Goal: Book appointment/travel/reservation

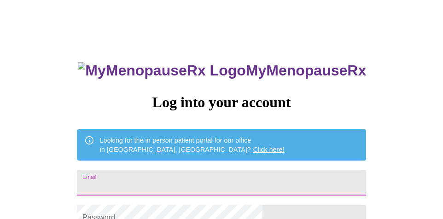
click at [154, 174] on input "Email" at bounding box center [221, 183] width 289 height 26
type input "[EMAIL_ADDRESS][DOMAIN_NAME]"
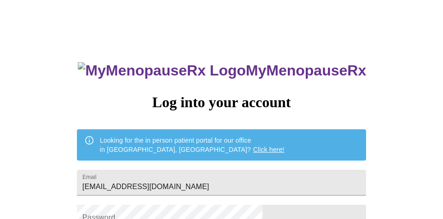
click at [374, 143] on div "MyMenopauseRx Log into your account Looking for the in person patient portal fo…" at bounding box center [222, 135] width 436 height 263
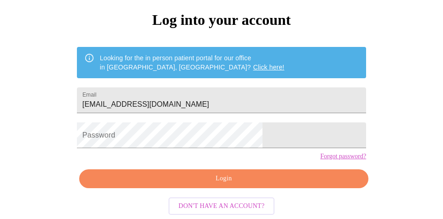
scroll to position [92, 0]
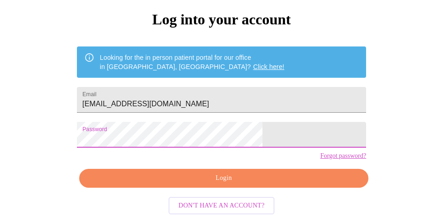
click at [224, 184] on span "Login" at bounding box center [224, 179] width 268 height 12
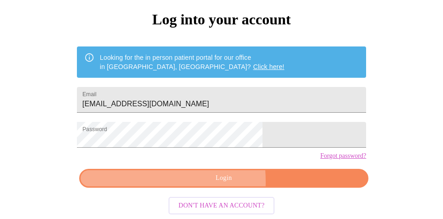
click at [164, 184] on span "Login" at bounding box center [224, 179] width 268 height 12
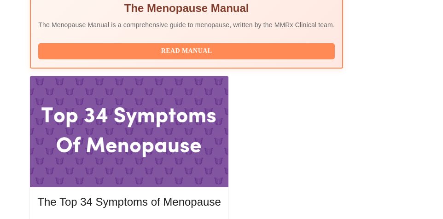
scroll to position [387, 0]
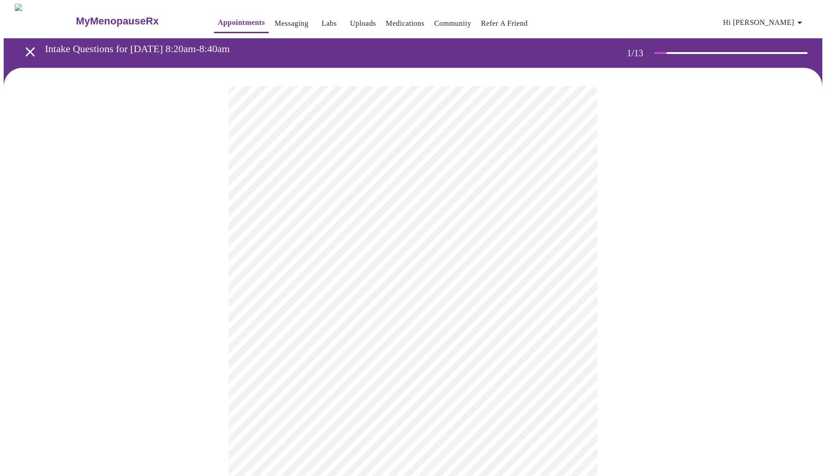
click at [310, 201] on body "MyMenopauseRx Appointments Messaging Labs Uploads Medications Community Refer a…" at bounding box center [413, 425] width 819 height 842
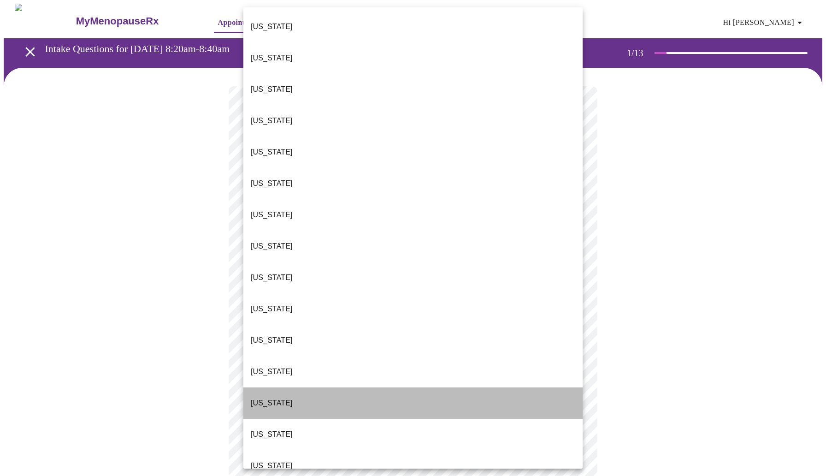
click at [278, 219] on li "Illinois" at bounding box center [412, 402] width 339 height 31
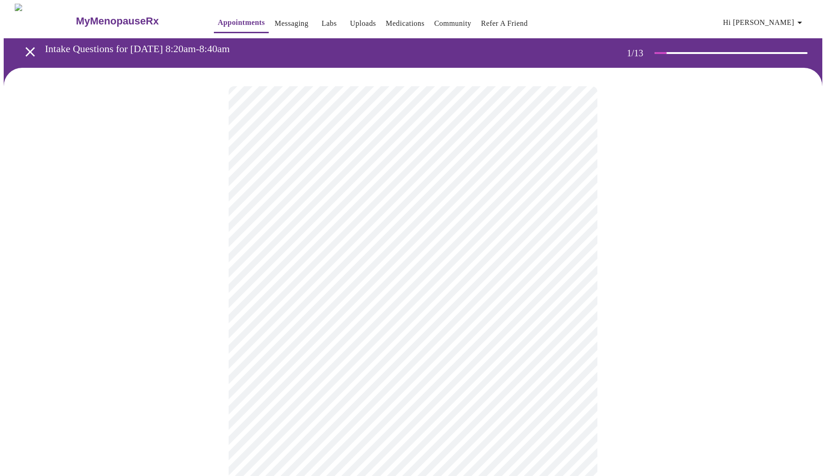
click at [299, 219] on body "MyMenopauseRx Appointments Messaging Labs Uploads Medications Community Refer a…" at bounding box center [413, 422] width 819 height 837
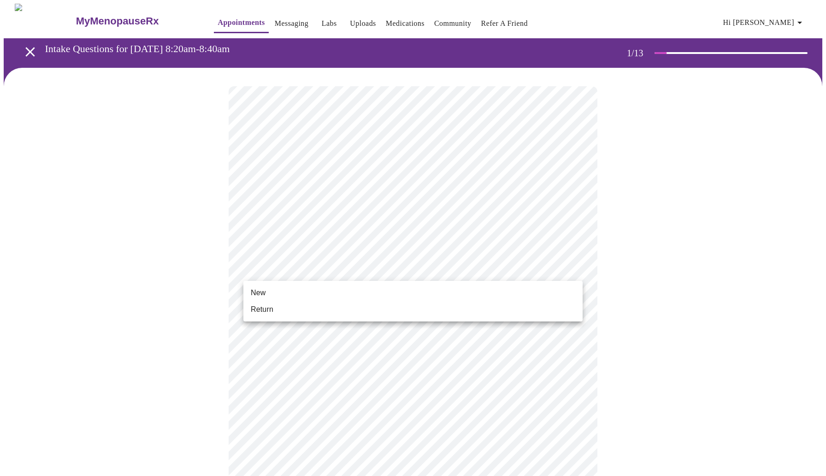
click at [284, 219] on li "Return" at bounding box center [412, 309] width 339 height 17
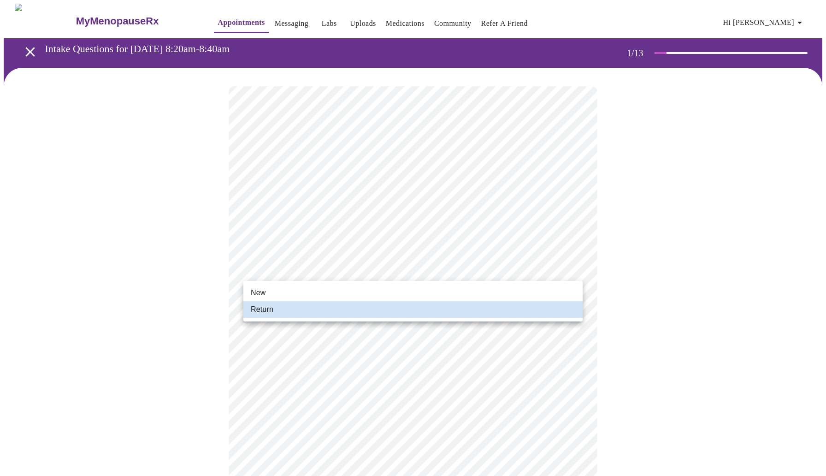
click at [248, 219] on div at bounding box center [413, 238] width 826 height 476
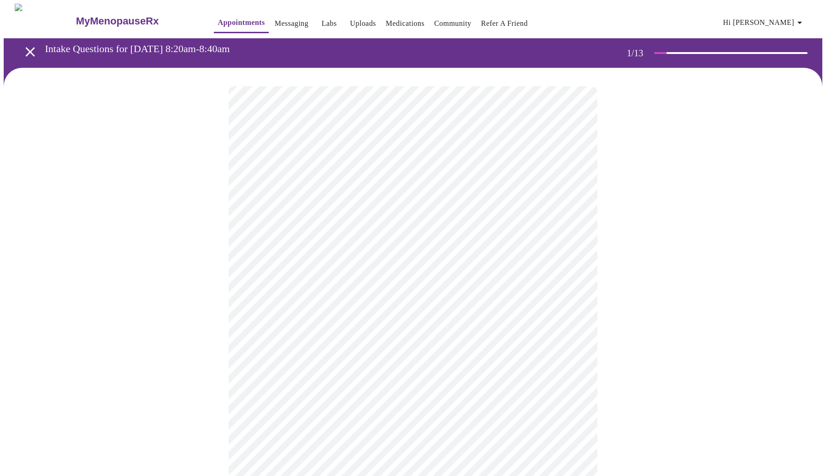
click at [443, 219] on div at bounding box center [413, 448] width 819 height 760
click at [443, 187] on body "MyMenopauseRx Appointments Messaging Labs Uploads Medications Community Refer a…" at bounding box center [413, 281] width 819 height 554
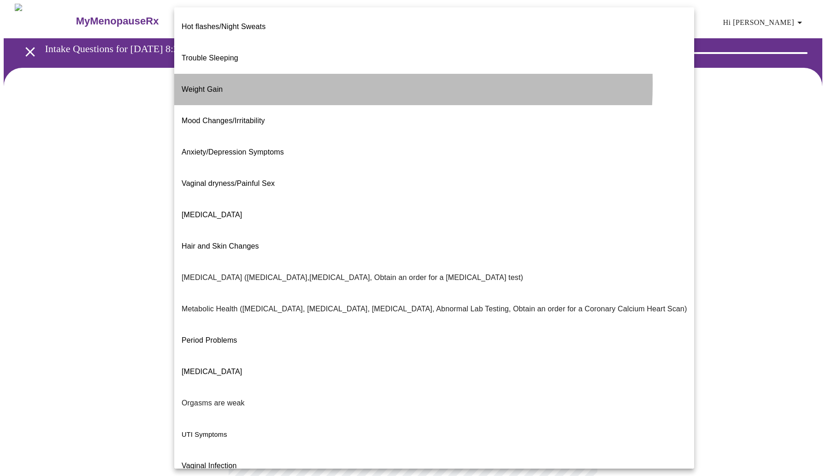
click at [245, 74] on li "Weight Gain" at bounding box center [434, 89] width 520 height 31
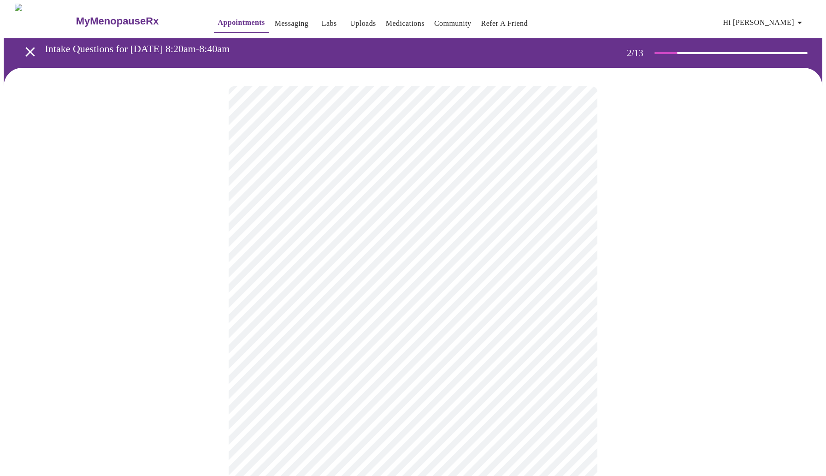
click at [443, 196] on body "MyMenopauseRx Appointments Messaging Labs Uploads Medications Community Refer a…" at bounding box center [413, 278] width 819 height 549
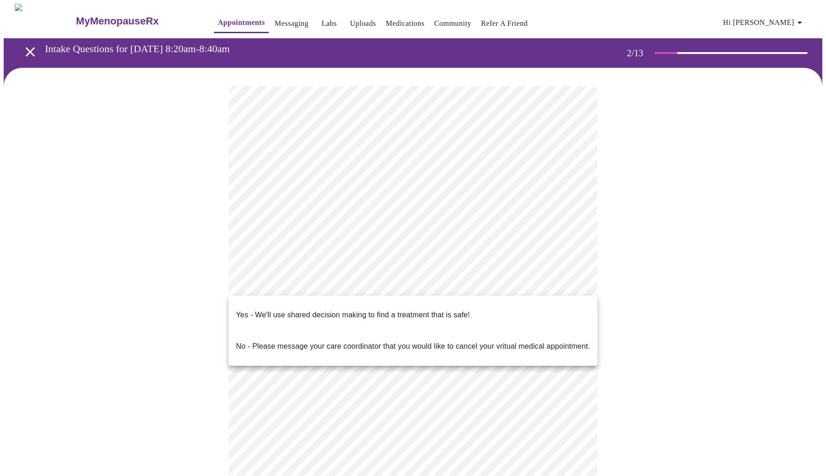
click at [291, 219] on body "MyMenopauseRx Appointments Messaging Labs Uploads Medications Community Refer a…" at bounding box center [413, 278] width 819 height 549
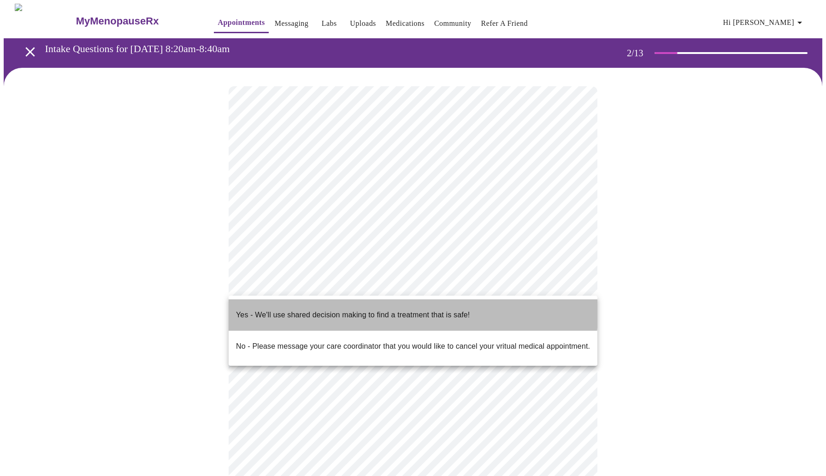
click at [285, 219] on p "Yes - We'll use shared decision making to find a treatment that is safe!" at bounding box center [353, 314] width 234 height 11
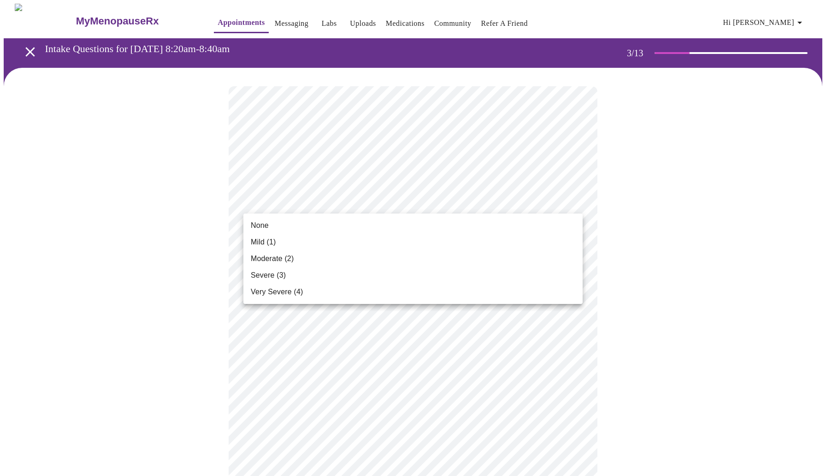
click at [335, 219] on li "Mild (1)" at bounding box center [412, 242] width 339 height 17
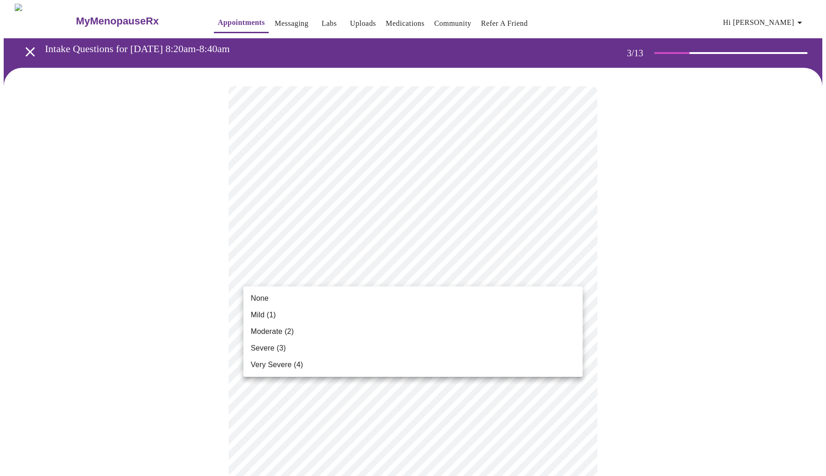
click at [319, 219] on li "None" at bounding box center [412, 298] width 339 height 17
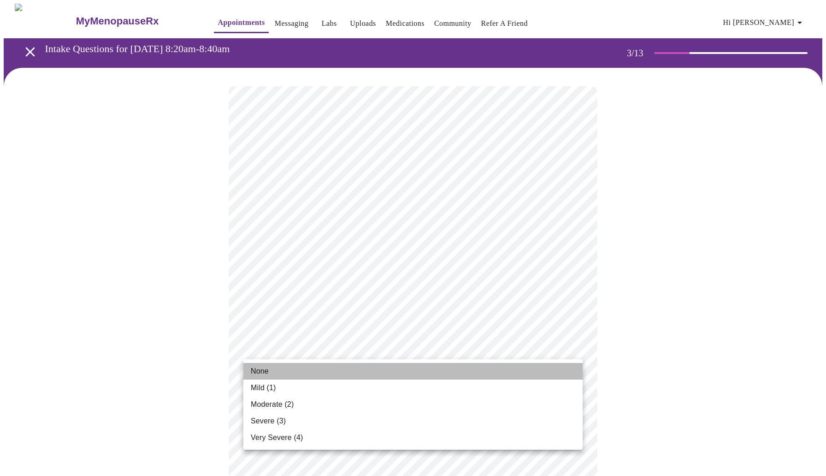
click at [307, 219] on li "None" at bounding box center [412, 371] width 339 height 17
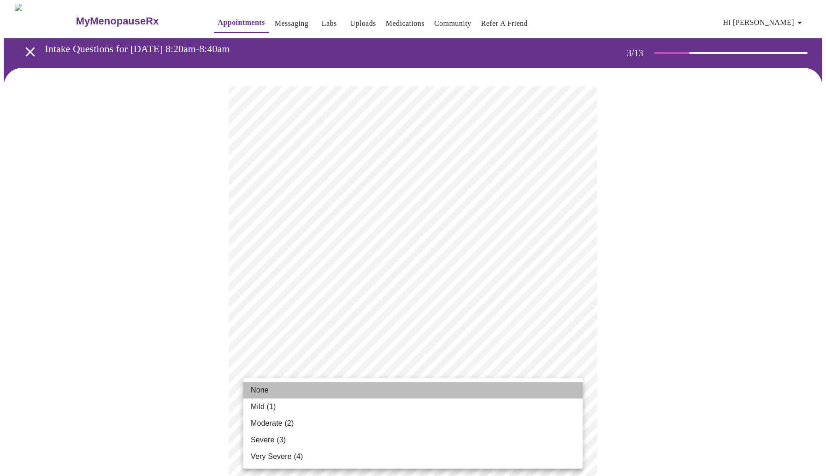
click at [297, 219] on li "None" at bounding box center [412, 390] width 339 height 17
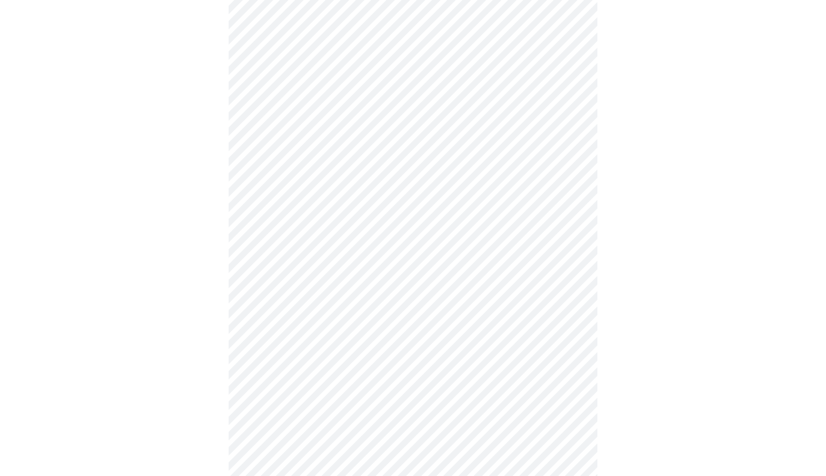
scroll to position [295, 0]
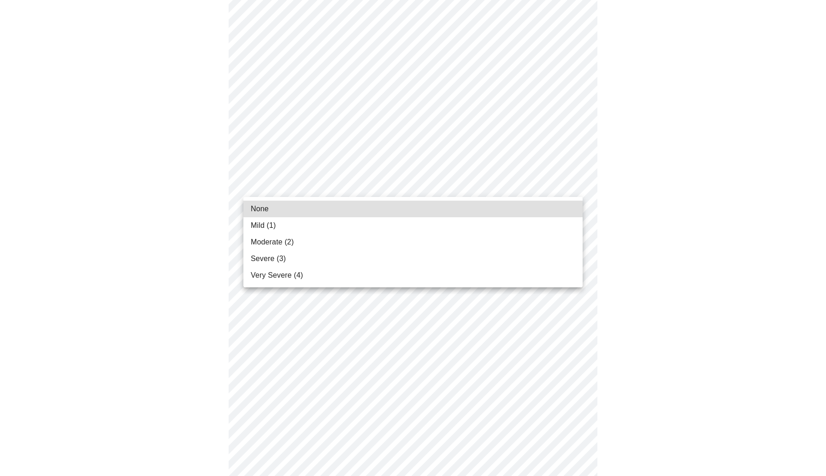
click at [418, 181] on body "MyMenopauseRx Appointments Messaging Labs Uploads Medications Community Refer a…" at bounding box center [413, 296] width 819 height 1175
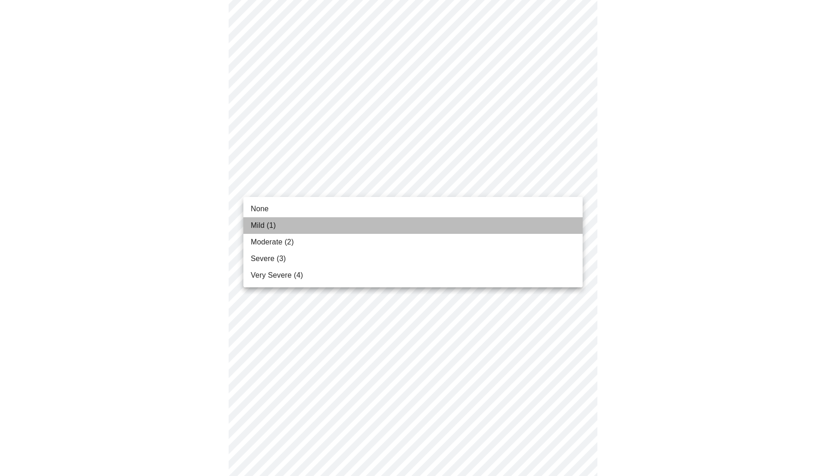
click at [377, 219] on li "Mild (1)" at bounding box center [412, 225] width 339 height 17
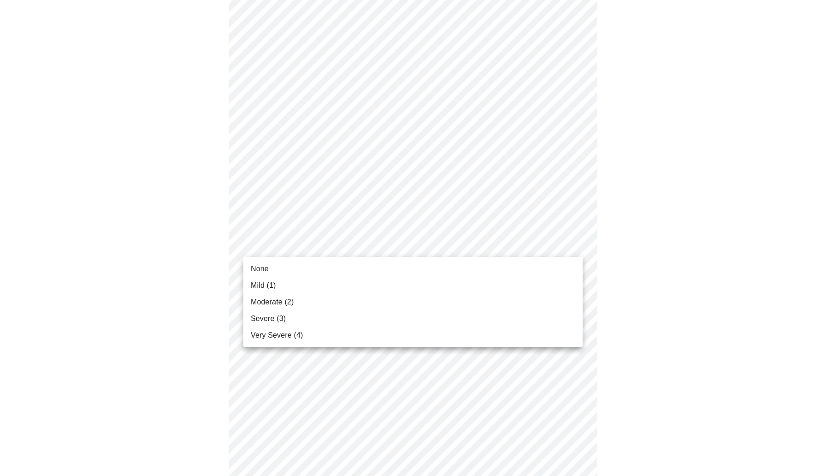
click at [366, 219] on body "MyMenopauseRx Appointments Messaging Labs Uploads Medications Community Refer a…" at bounding box center [413, 290] width 819 height 1162
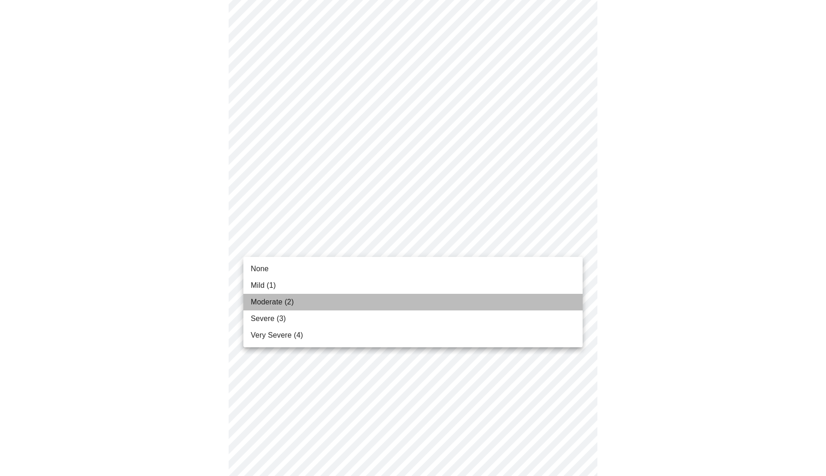
click at [342, 219] on li "Moderate (2)" at bounding box center [412, 302] width 339 height 17
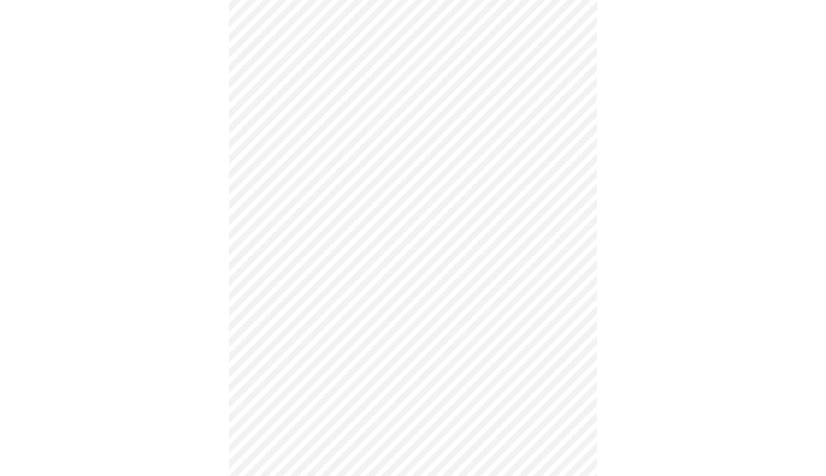
click at [340, 219] on body "MyMenopauseRx Appointments Messaging Labs Uploads Medications Community Refer a…" at bounding box center [413, 283] width 819 height 1149
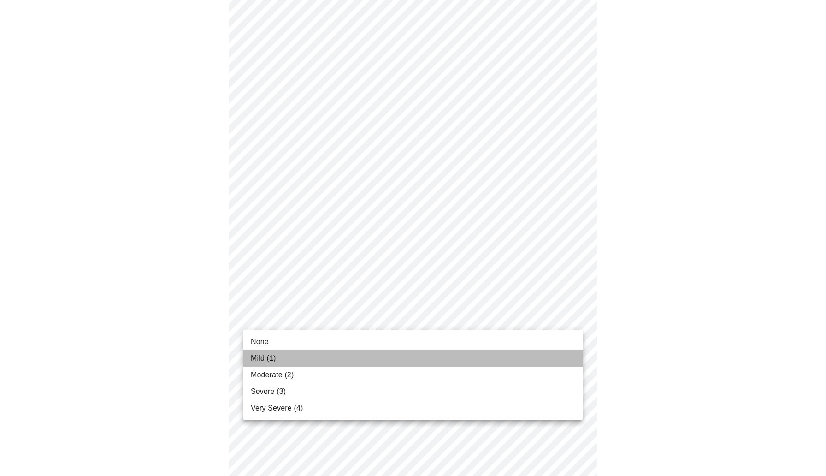
click at [318, 219] on li "Mild (1)" at bounding box center [412, 358] width 339 height 17
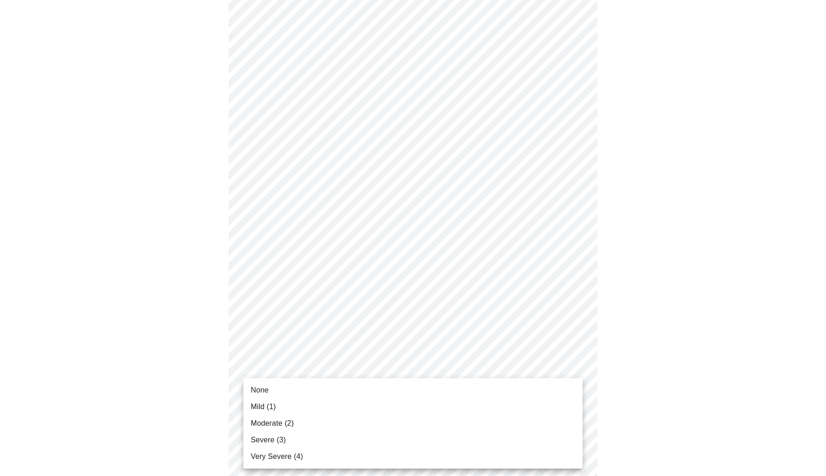
click at [306, 219] on body "MyMenopauseRx Appointments Messaging Labs Uploads Medications Community Refer a…" at bounding box center [413, 277] width 819 height 1136
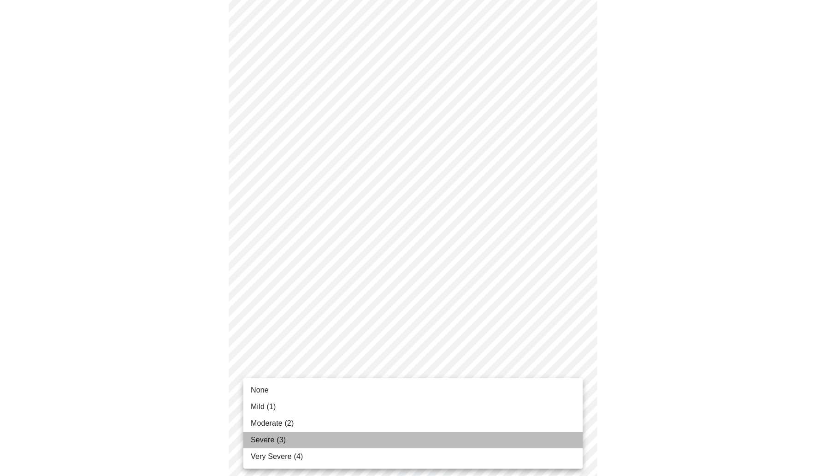
click at [291, 219] on li "Severe (3)" at bounding box center [412, 439] width 339 height 17
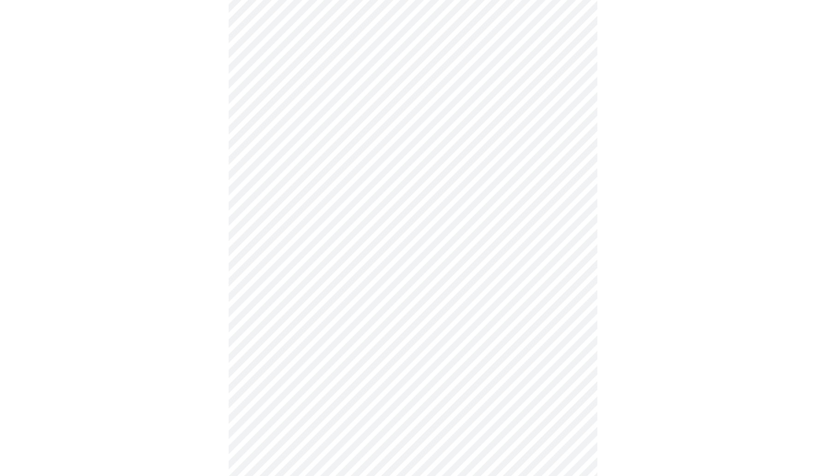
click at [443, 219] on div at bounding box center [413, 302] width 819 height 1059
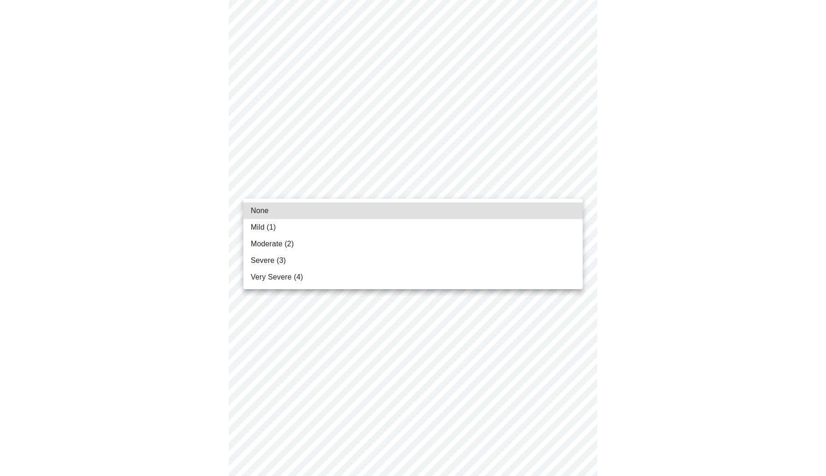
click at [433, 209] on li "None" at bounding box center [412, 210] width 339 height 17
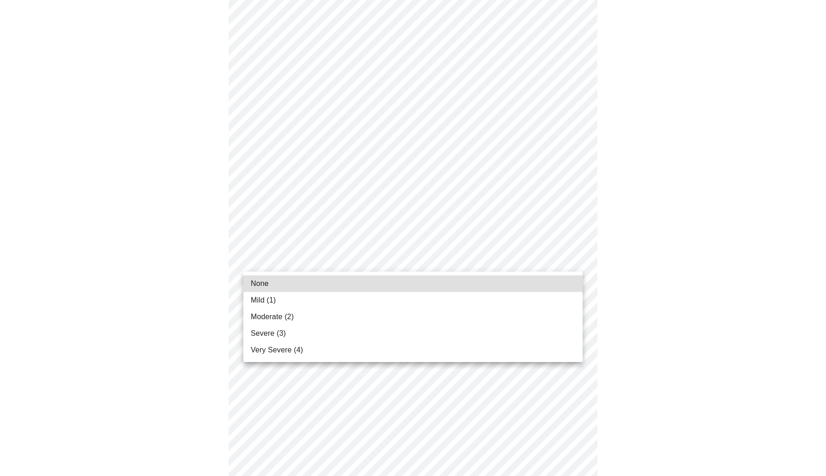
click at [364, 219] on li "Mild (1)" at bounding box center [412, 300] width 339 height 17
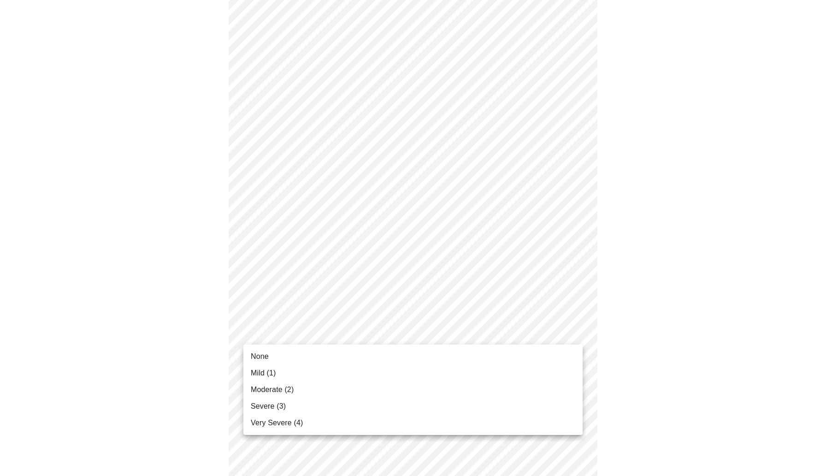
click at [319, 219] on li "Moderate (2)" at bounding box center [412, 389] width 339 height 17
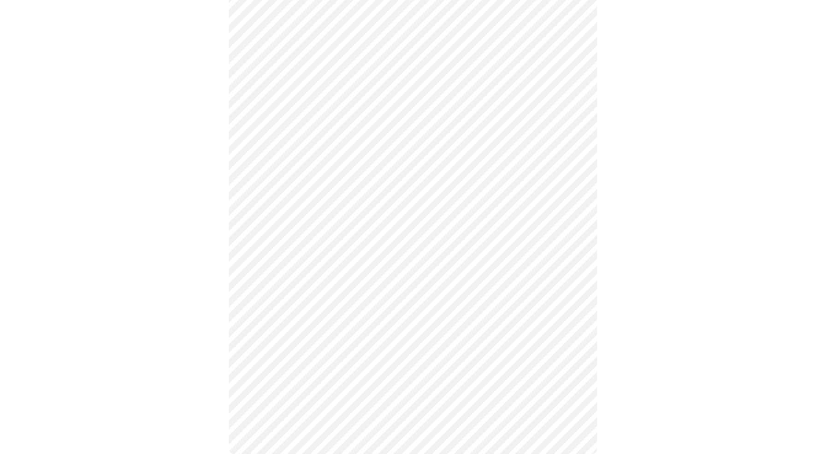
scroll to position [0, 0]
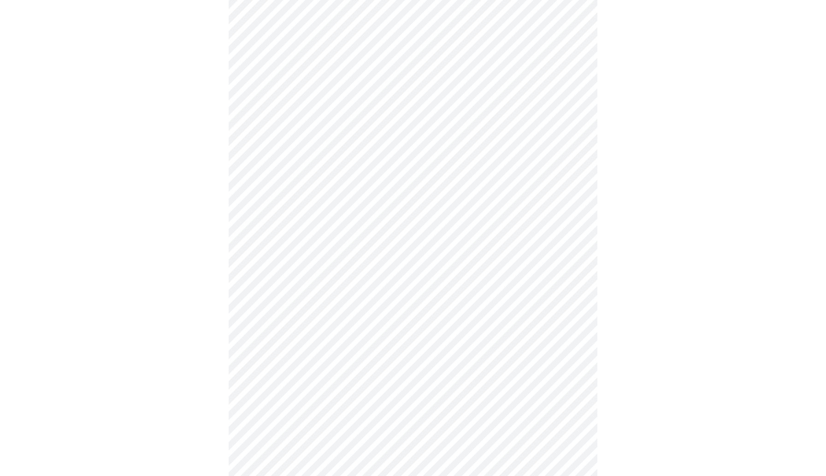
scroll to position [406, 0]
click at [443, 156] on body "MyMenopauseRx Appointments Messaging Labs Uploads Medications Community Refer a…" at bounding box center [413, 53] width 819 height 910
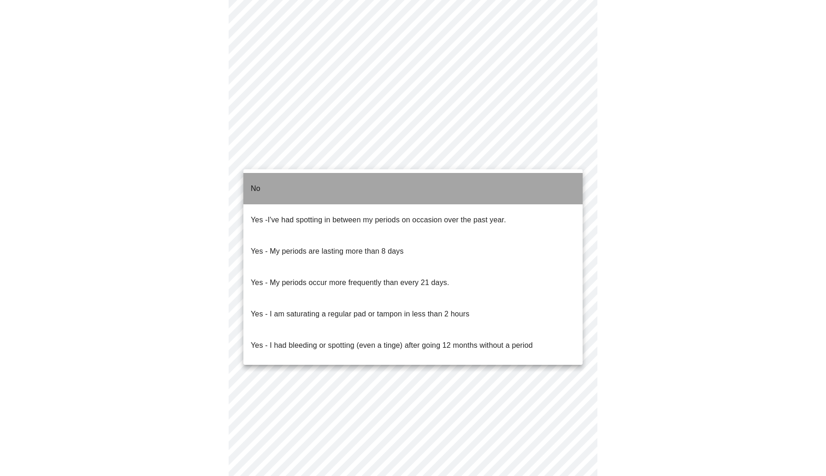
click at [400, 187] on li "No" at bounding box center [412, 188] width 339 height 31
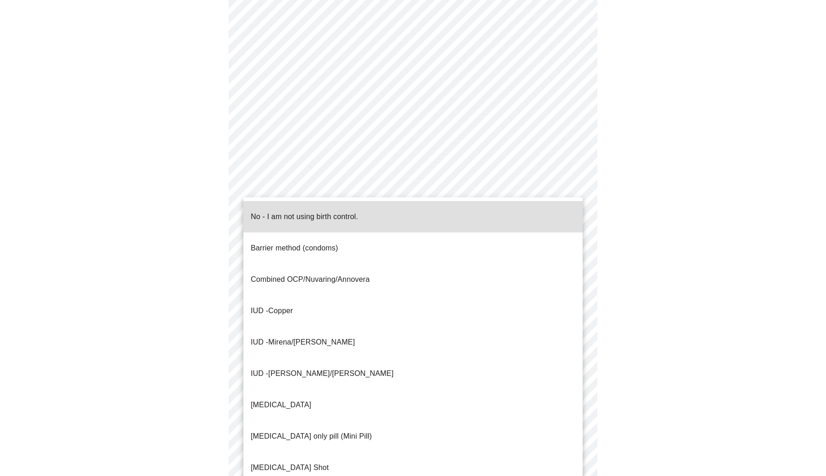
click at [389, 219] on body "MyMenopauseRx Appointments Messaging Labs Uploads Medications Community Refer a…" at bounding box center [413, 50] width 819 height 904
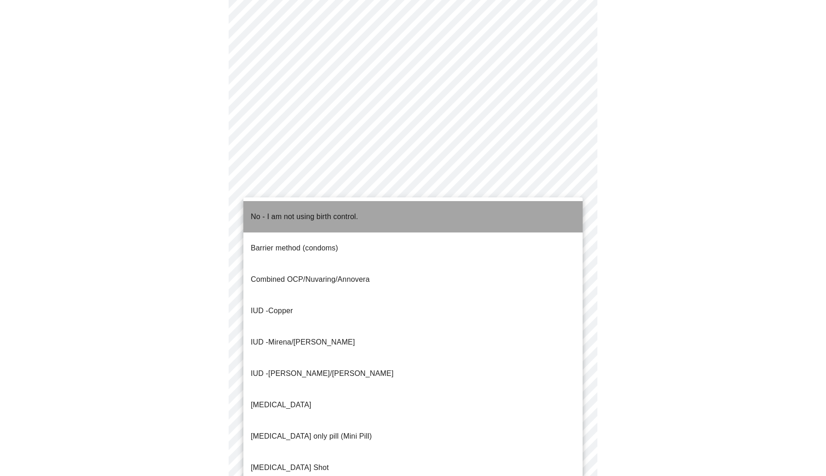
click at [381, 219] on li "No - I am not using birth control." at bounding box center [412, 216] width 339 height 31
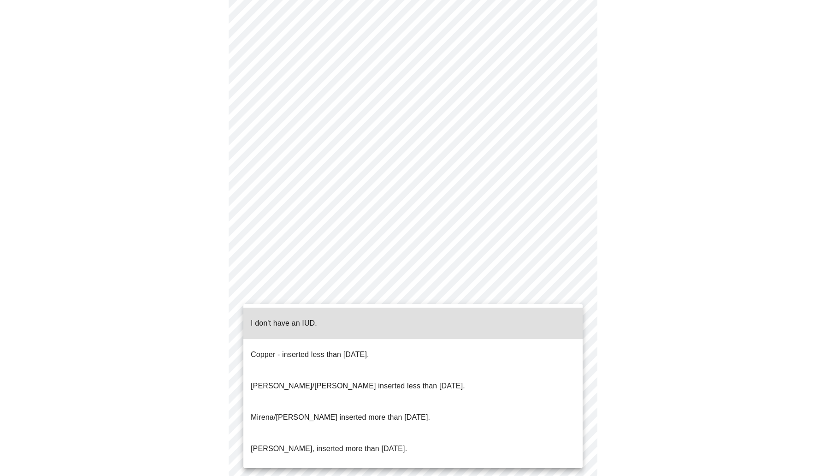
click at [348, 219] on body "MyMenopauseRx Appointments Messaging Labs Uploads Medications Community Refer a…" at bounding box center [413, 47] width 819 height 899
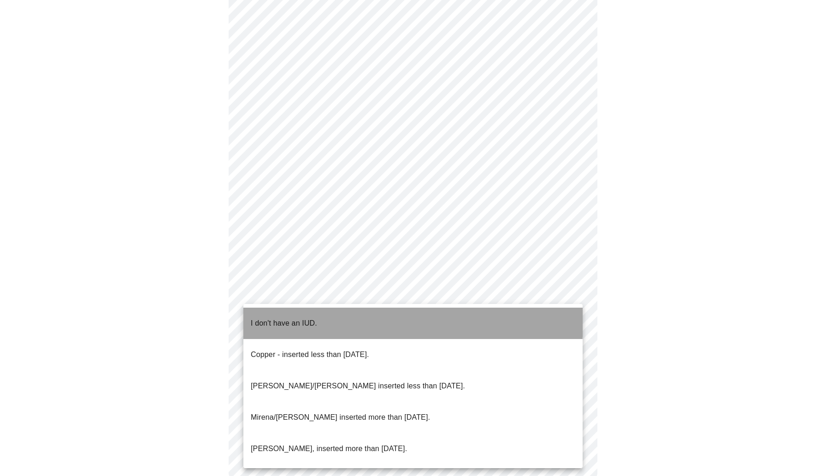
click at [336, 219] on li "I don't have an IUD." at bounding box center [412, 322] width 339 height 31
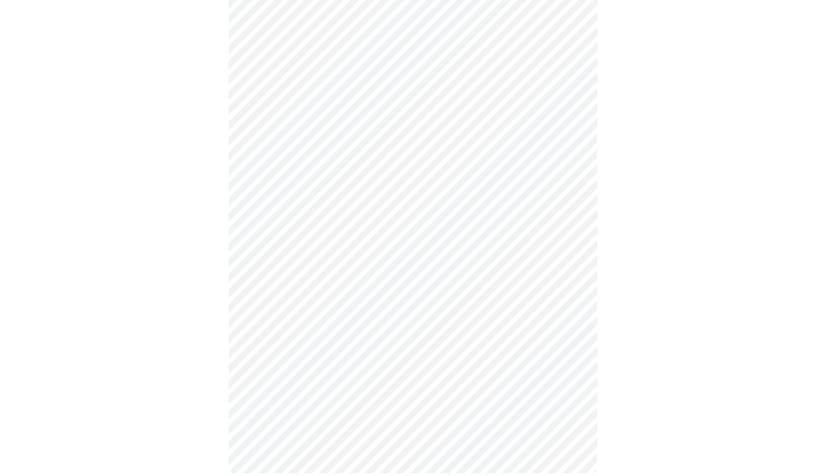
click at [325, 219] on body "MyMenopauseRx Appointments Messaging Labs Uploads Medications Community Refer a…" at bounding box center [413, 44] width 819 height 893
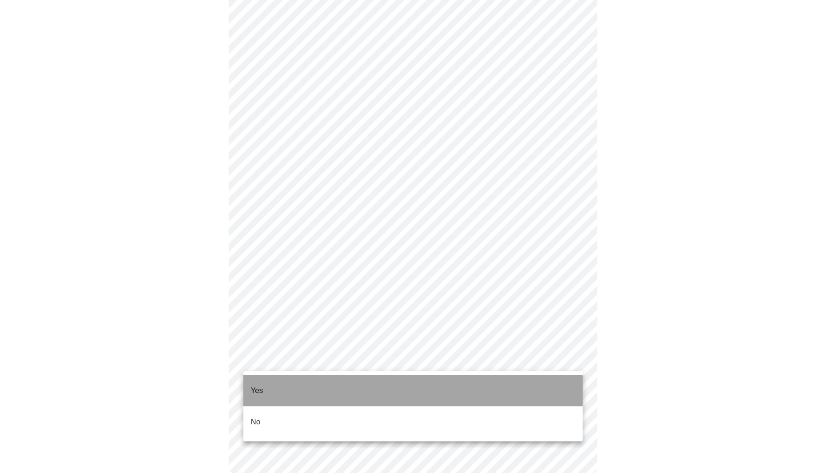
click at [320, 219] on li "Yes" at bounding box center [412, 390] width 339 height 31
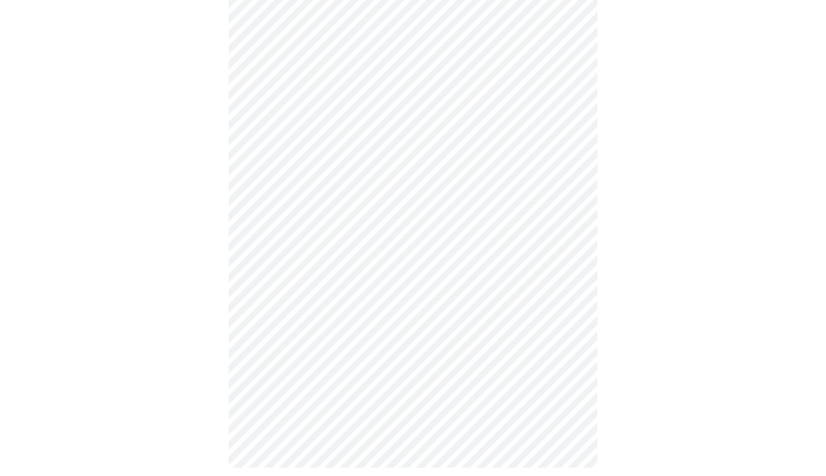
scroll to position [0, 0]
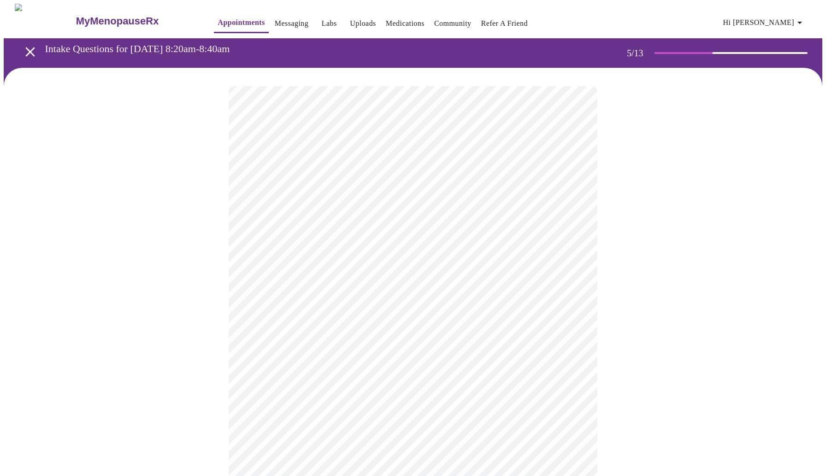
click at [311, 219] on body "MyMenopauseRx Appointments Messaging Labs Uploads Medications Community Refer a…" at bounding box center [413, 344] width 819 height 681
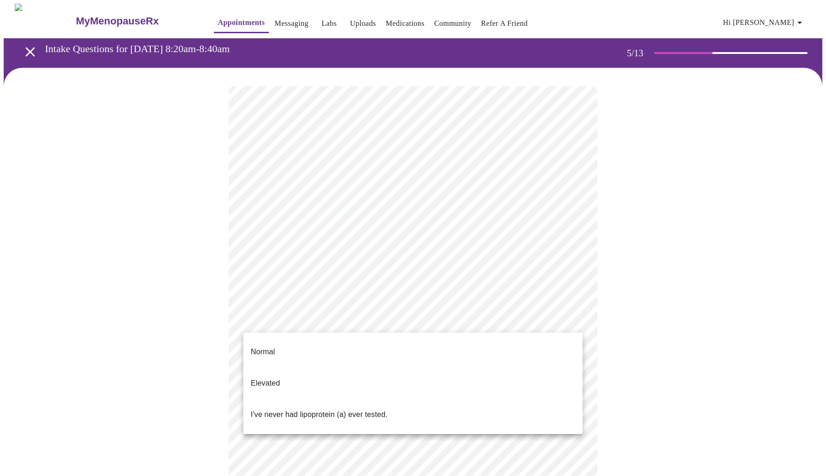
click at [295, 219] on span "I've never had lipoprotein (a) ever tested." at bounding box center [319, 415] width 137 height 26
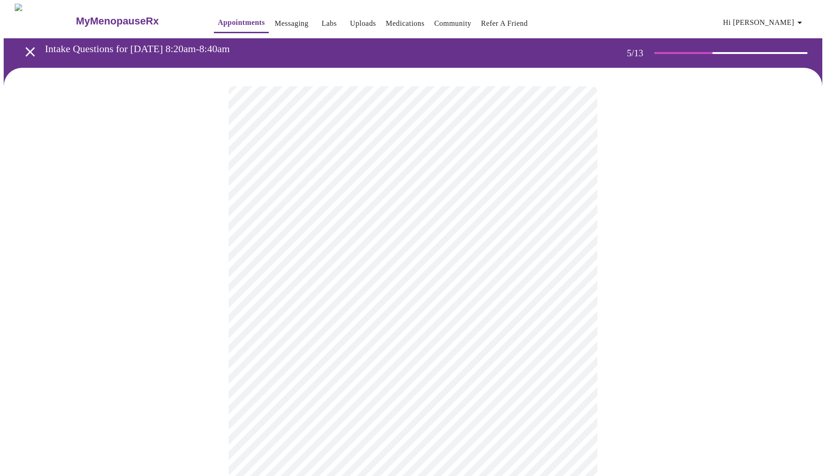
click at [443, 219] on div at bounding box center [413, 374] width 819 height 612
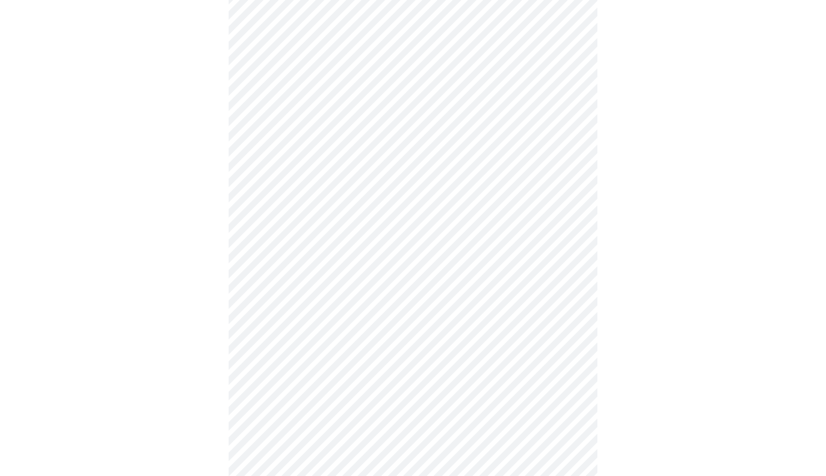
scroll to position [2268, 0]
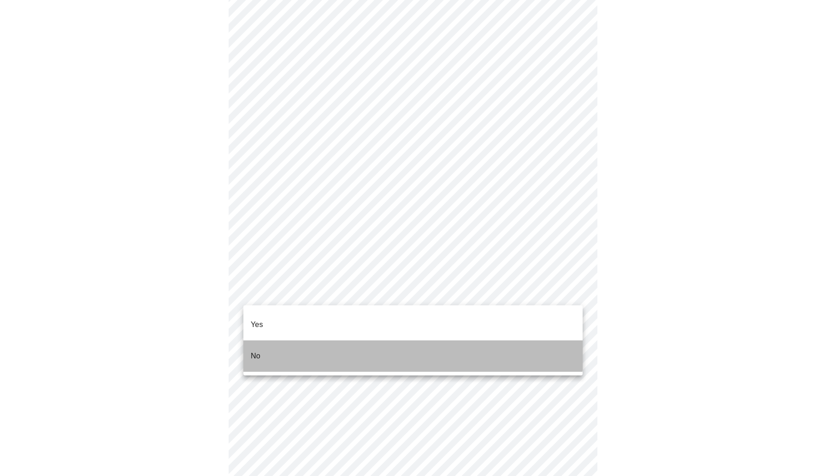
click at [383, 219] on li "No" at bounding box center [412, 355] width 339 height 31
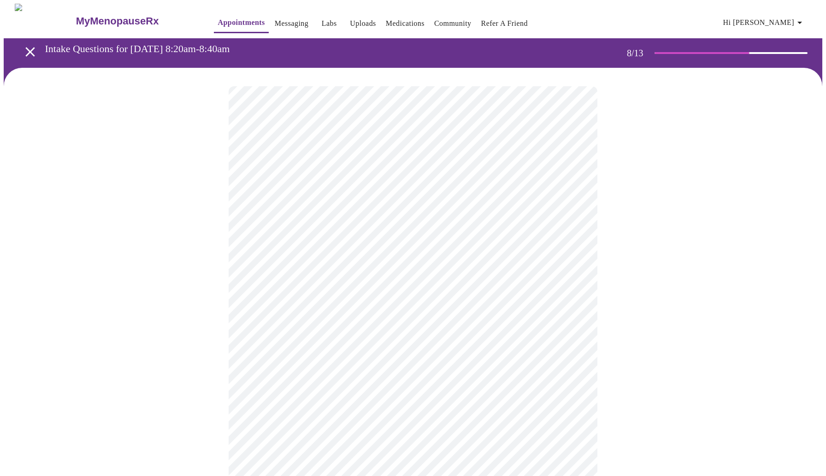
click at [167, 219] on div at bounding box center [413, 479] width 819 height 823
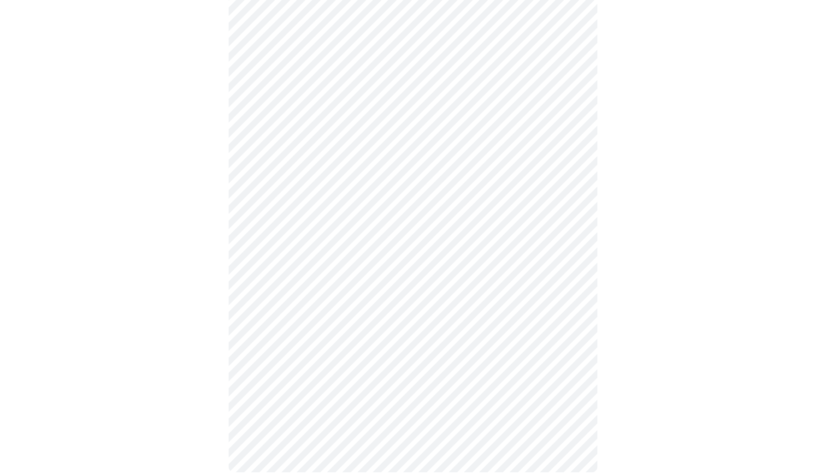
scroll to position [318, 0]
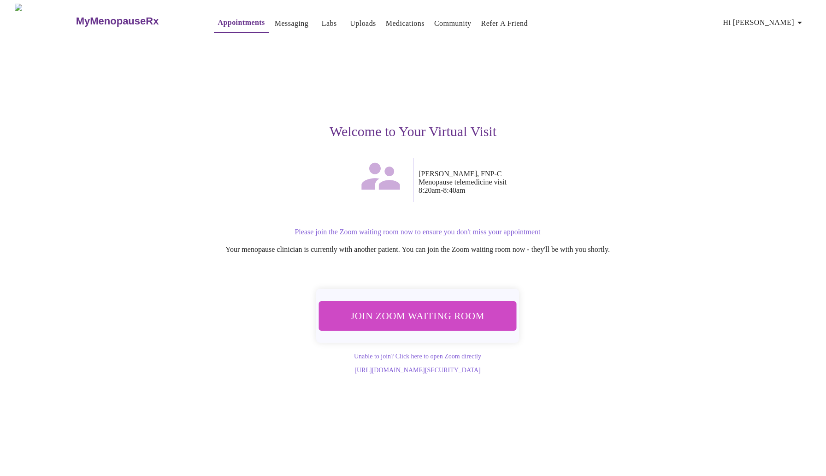
click at [443, 219] on span "Join Zoom Waiting Room" at bounding box center [417, 315] width 173 height 17
